Goal: Information Seeking & Learning: Learn about a topic

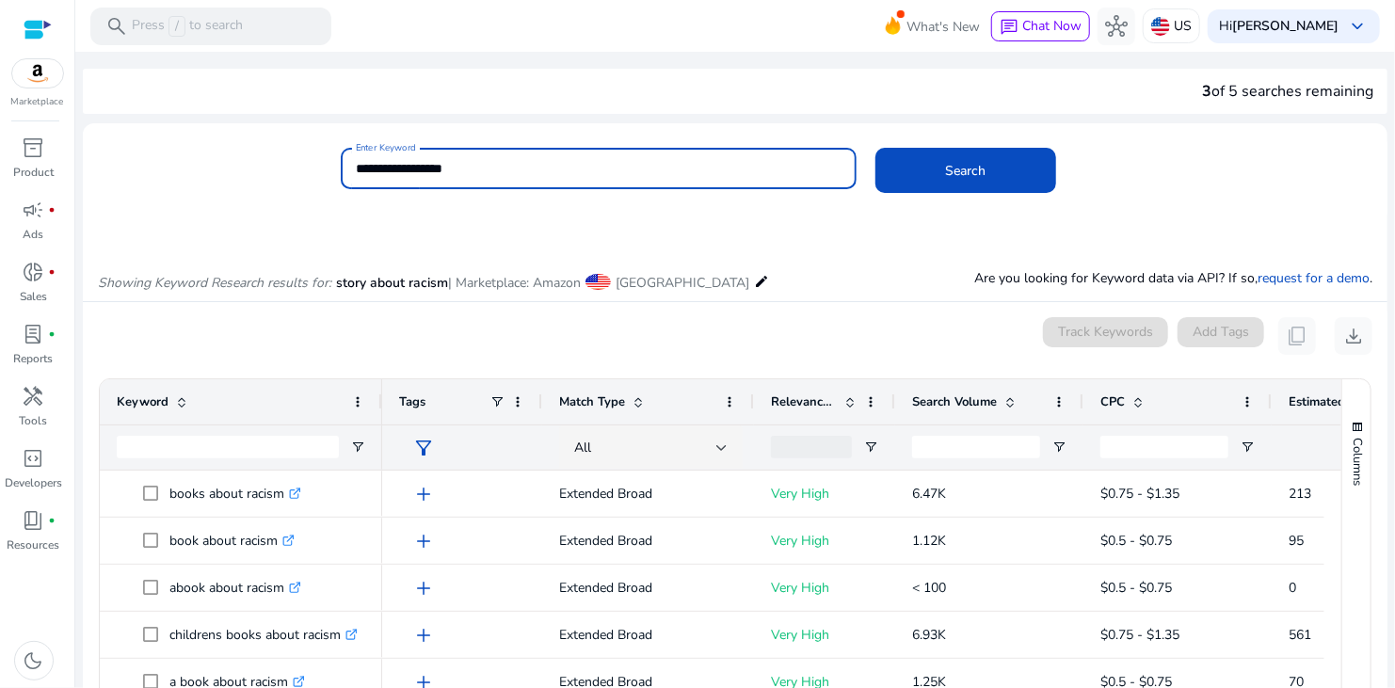
drag, startPoint x: 487, startPoint y: 169, endPoint x: 353, endPoint y: 168, distance: 134.6
click at [356, 168] on input "**********" at bounding box center [599, 168] width 486 height 21
type input "**********"
click at [875, 148] on button "Search" at bounding box center [965, 170] width 181 height 45
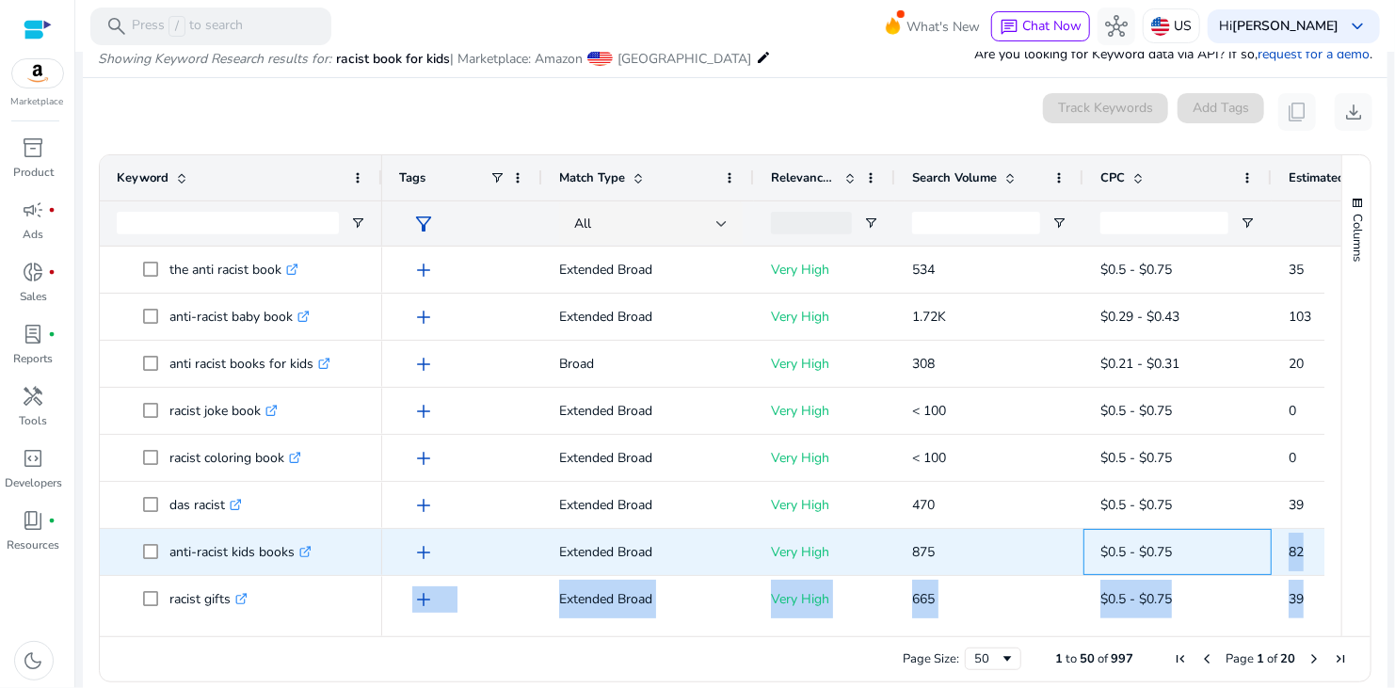
scroll to position [0, 329]
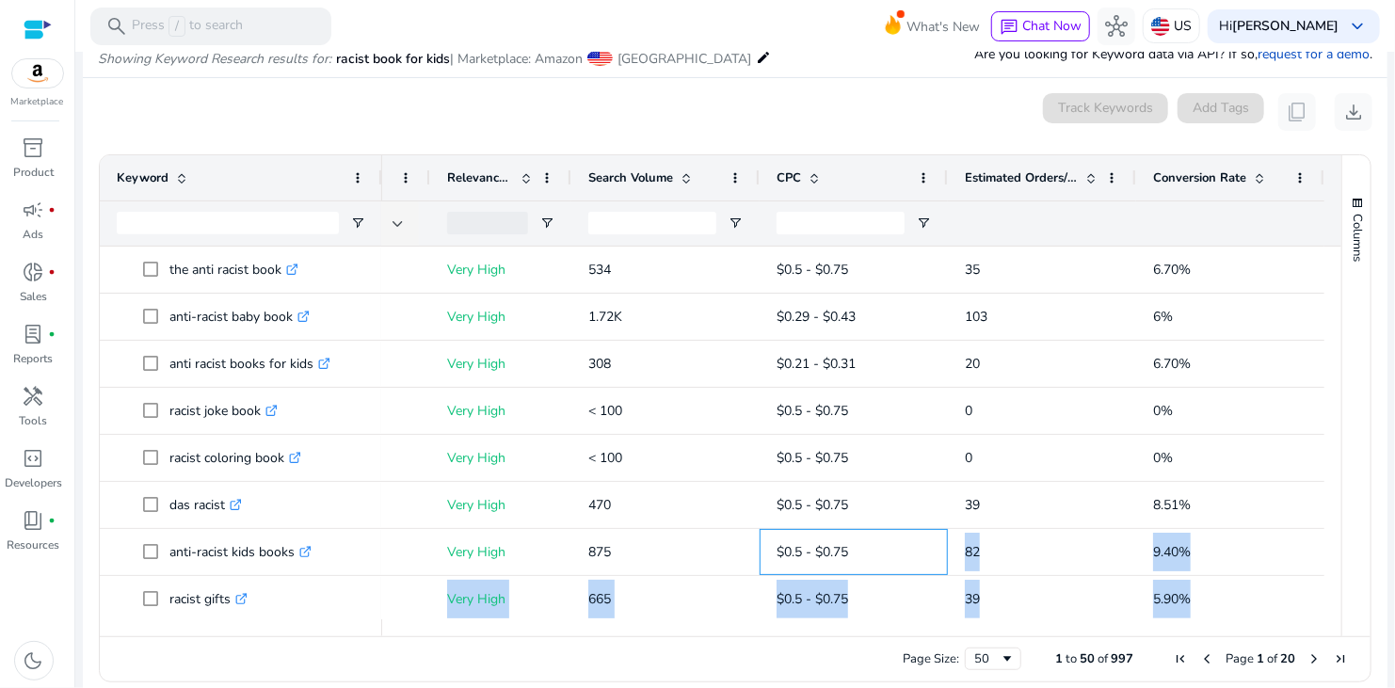
drag, startPoint x: 1177, startPoint y: 550, endPoint x: 1324, endPoint y: 550, distance: 146.8
click at [1335, 550] on div "Keyword Tags Match Type 95" at bounding box center [735, 395] width 1271 height 481
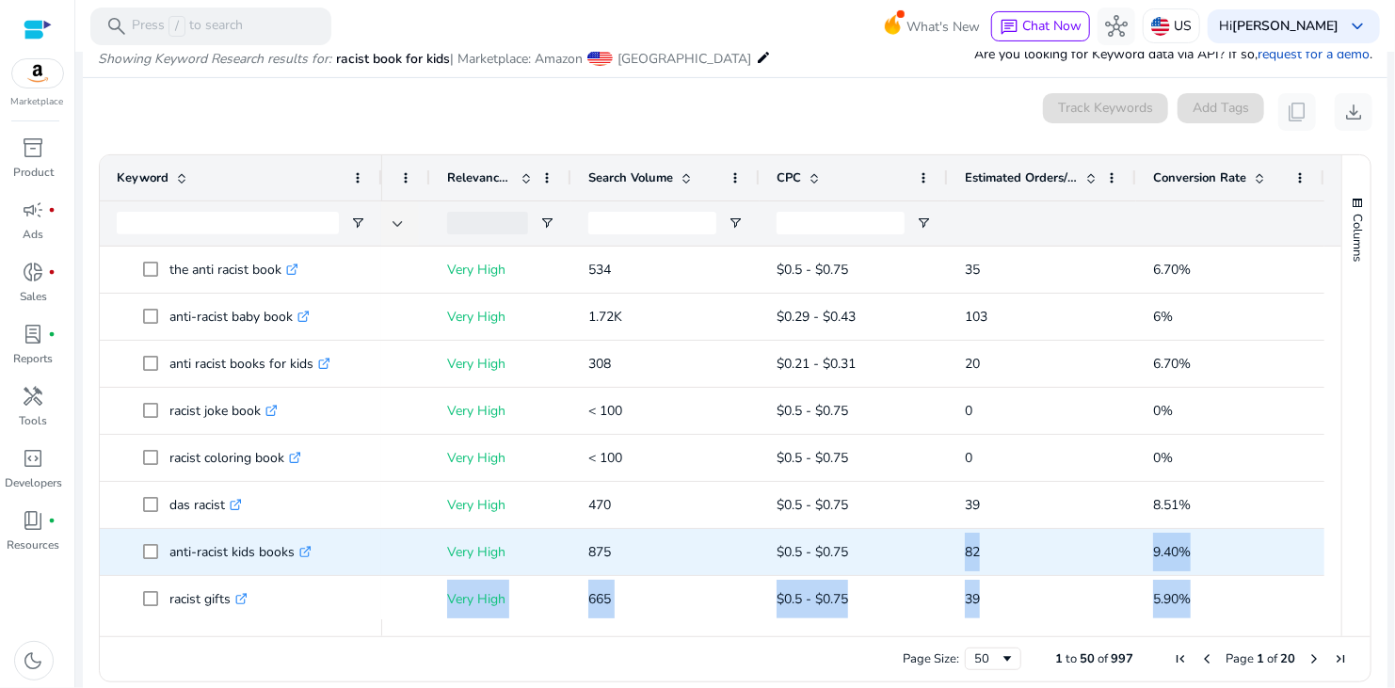
click at [1219, 550] on span "9.40%" at bounding box center [1230, 552] width 154 height 39
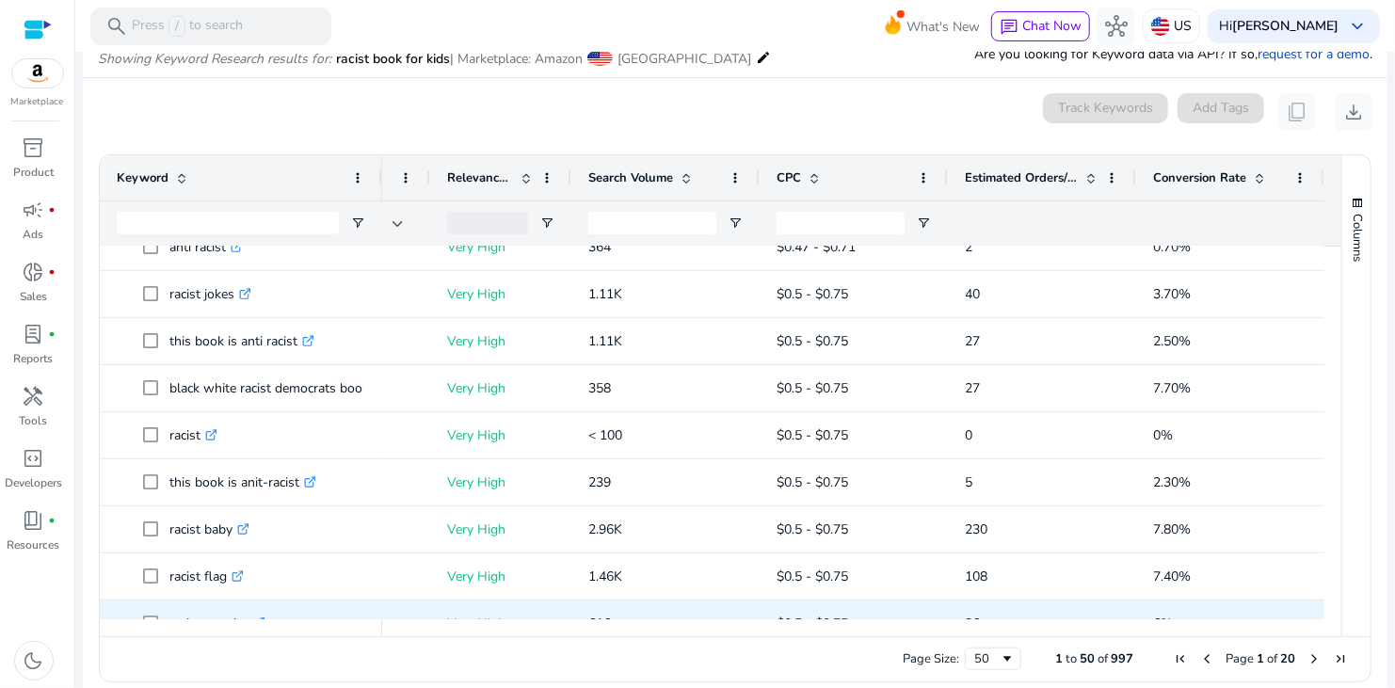
scroll to position [565, 0]
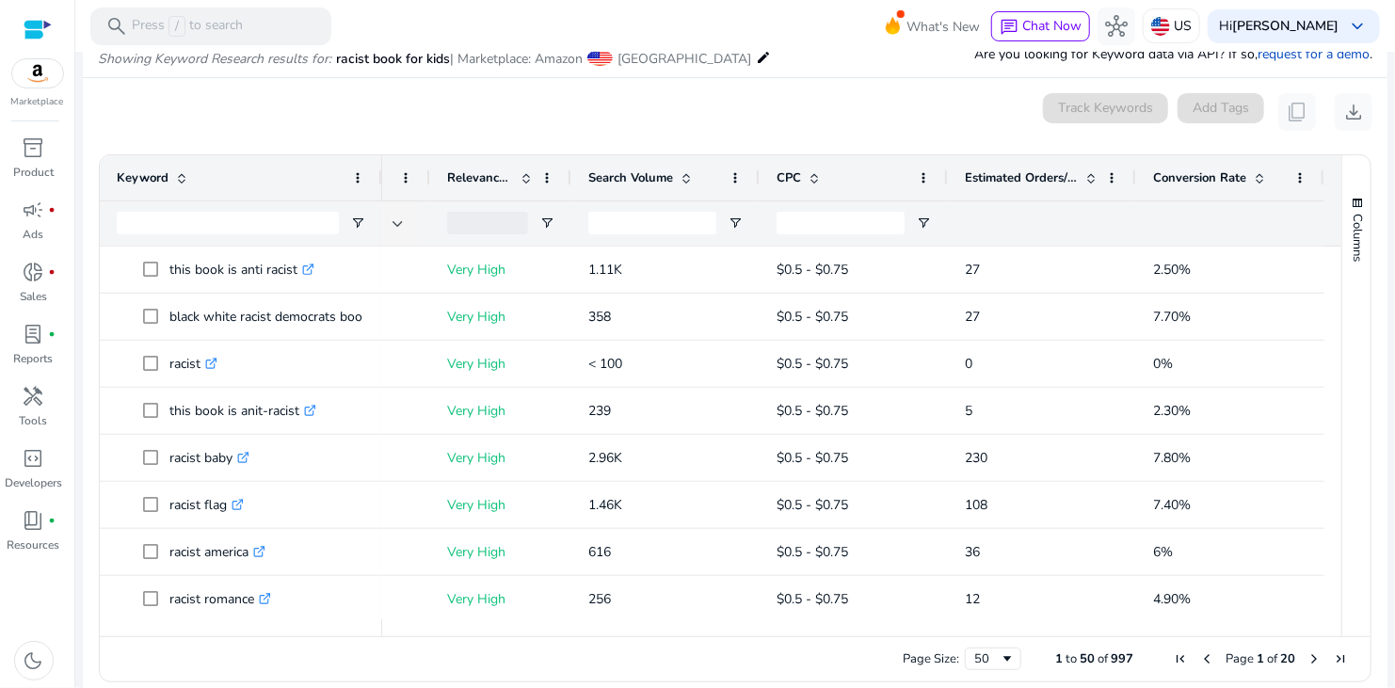
click at [579, 190] on div "Search Volume" at bounding box center [665, 177] width 188 height 45
click at [607, 177] on span "Search Volume" at bounding box center [630, 177] width 85 height 17
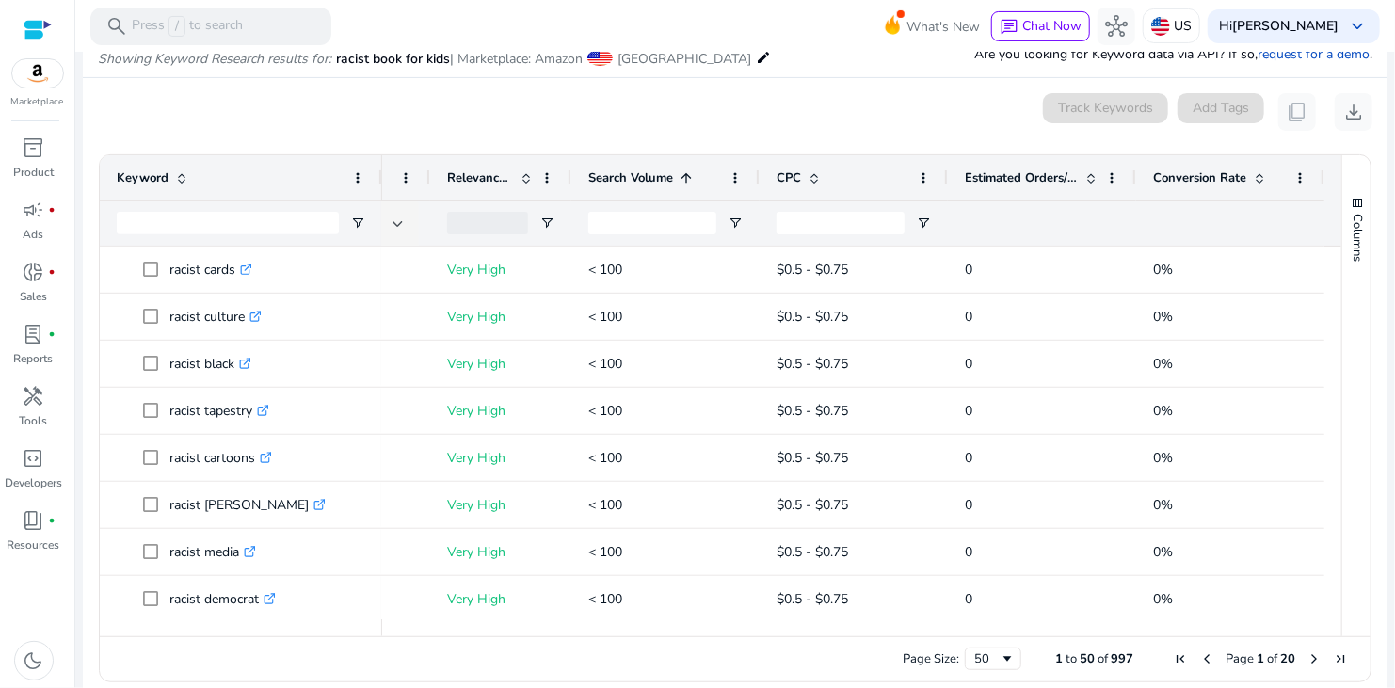
click at [613, 179] on span "Search Volume" at bounding box center [630, 177] width 85 height 17
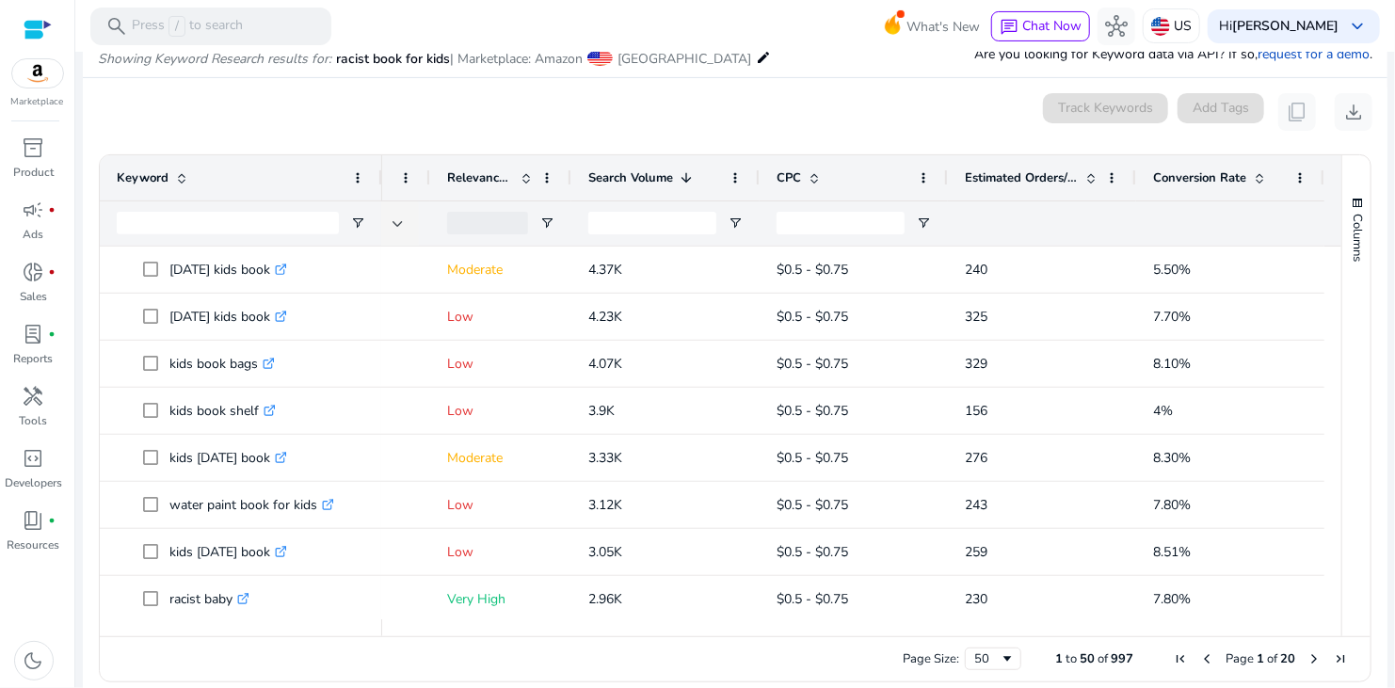
scroll to position [0, 0]
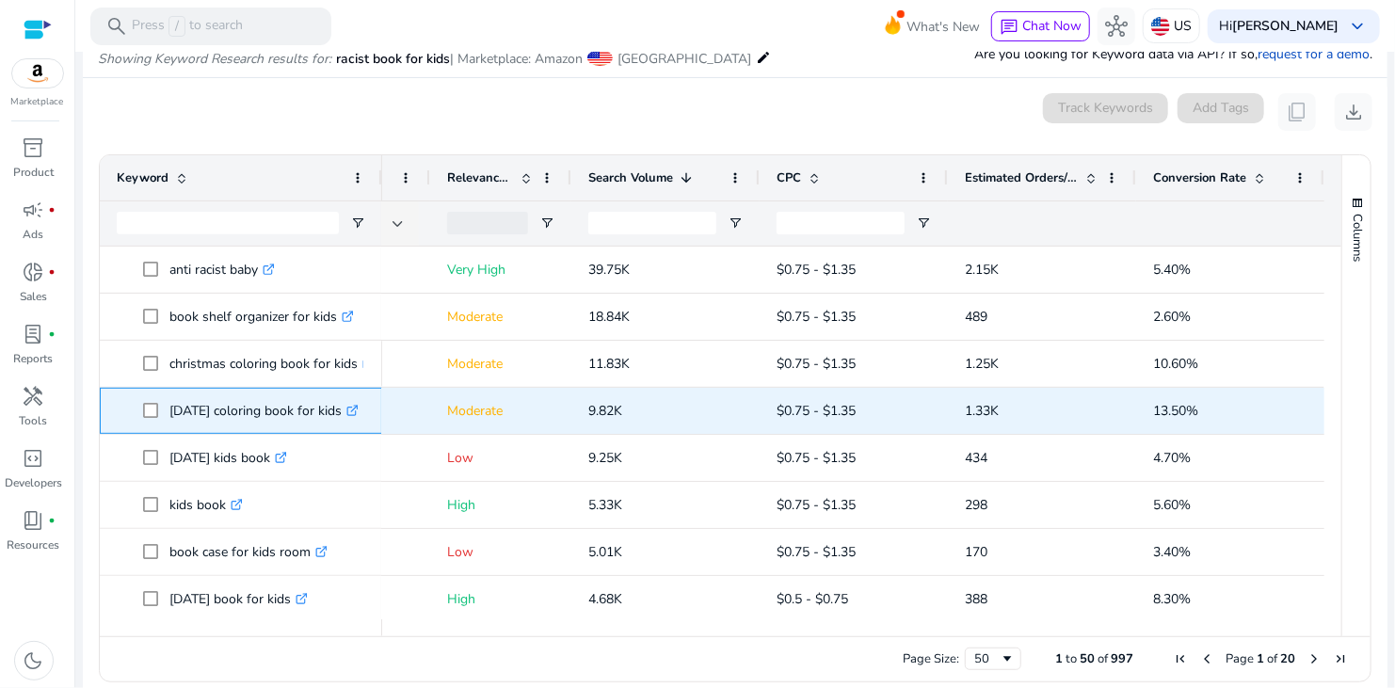
drag, startPoint x: 163, startPoint y: 410, endPoint x: 336, endPoint y: 420, distance: 173.4
click at [336, 420] on span "[DATE] coloring book for kids .st0{fill:#2c8af8}" at bounding box center [254, 411] width 222 height 39
copy span "[DATE] coloring book for kids"
